Goal: Navigation & Orientation: Find specific page/section

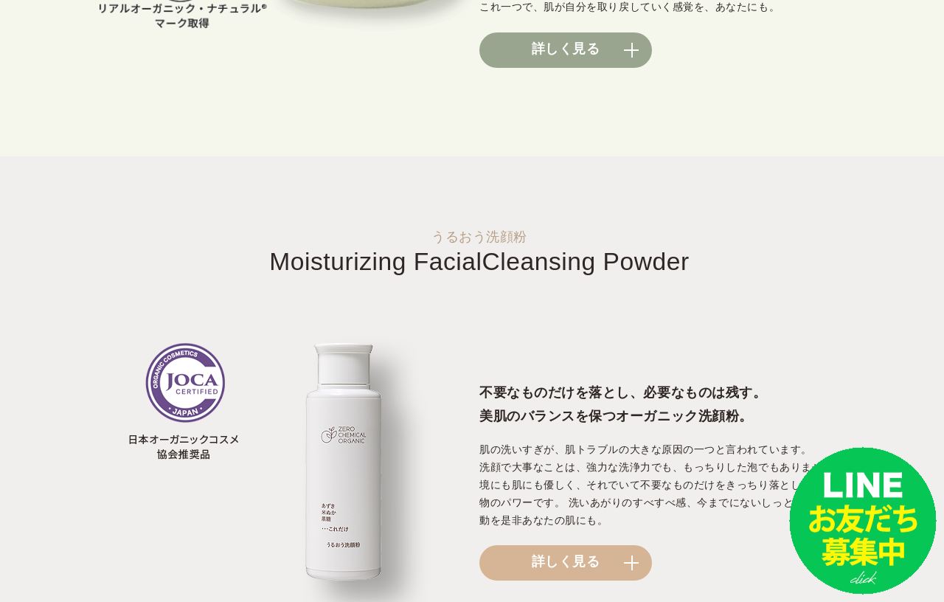
scroll to position [1401, 0]
click at [512, 551] on link "詳しく見る" at bounding box center [565, 561] width 173 height 35
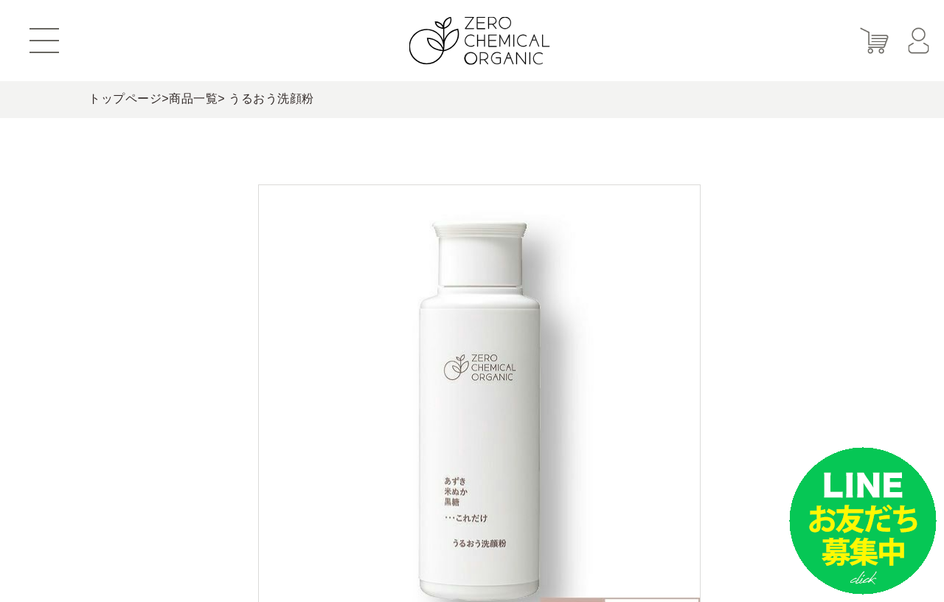
click at [184, 94] on link "商品一覧" at bounding box center [193, 98] width 49 height 13
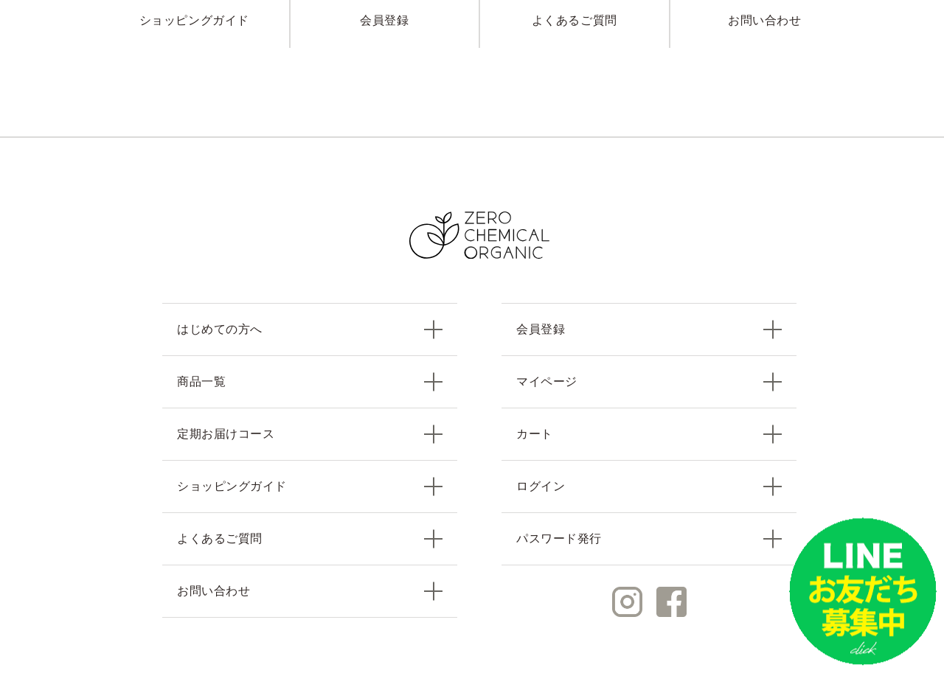
scroll to position [2248, 0]
click at [180, 392] on link "商品一覧" at bounding box center [309, 381] width 295 height 52
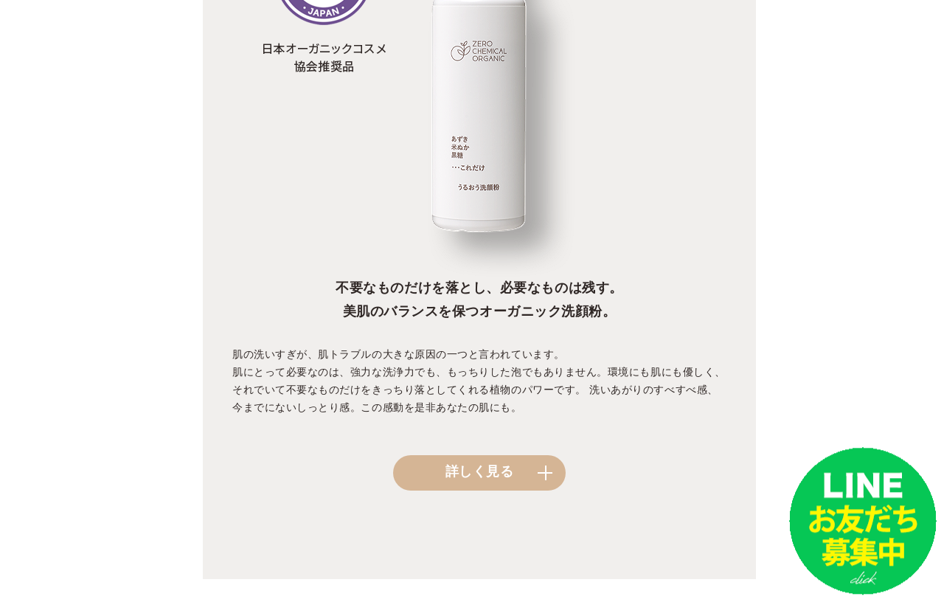
scroll to position [1434, 0]
click at [406, 481] on link "詳しく見る" at bounding box center [479, 472] width 173 height 35
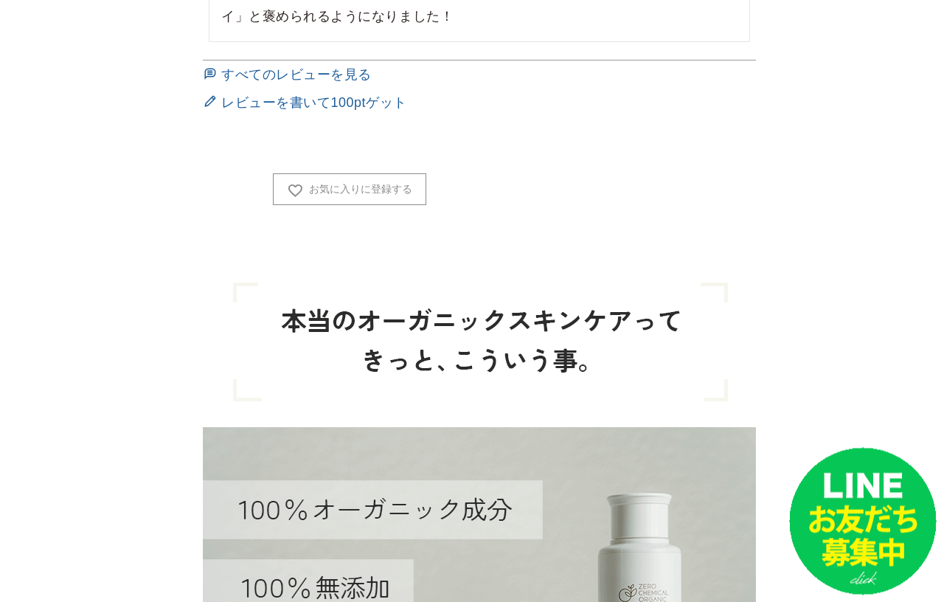
scroll to position [1561, 0]
